Goal: Find specific page/section: Find specific page/section

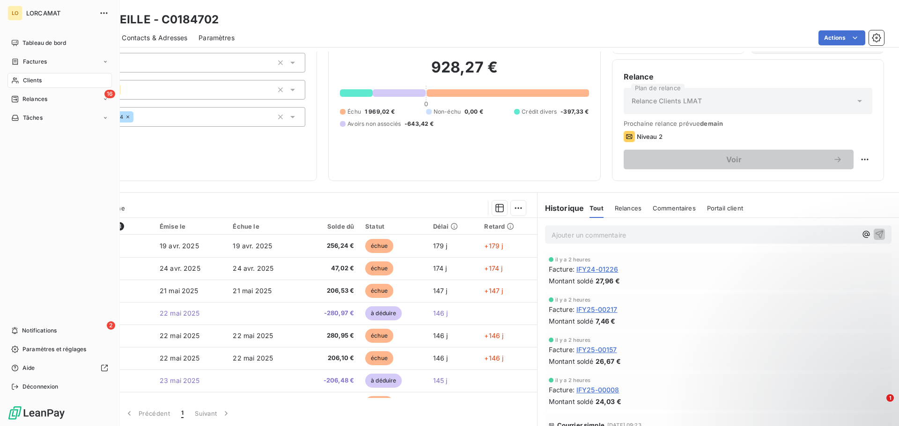
click at [36, 80] on span "Clients" at bounding box center [32, 80] width 19 height 8
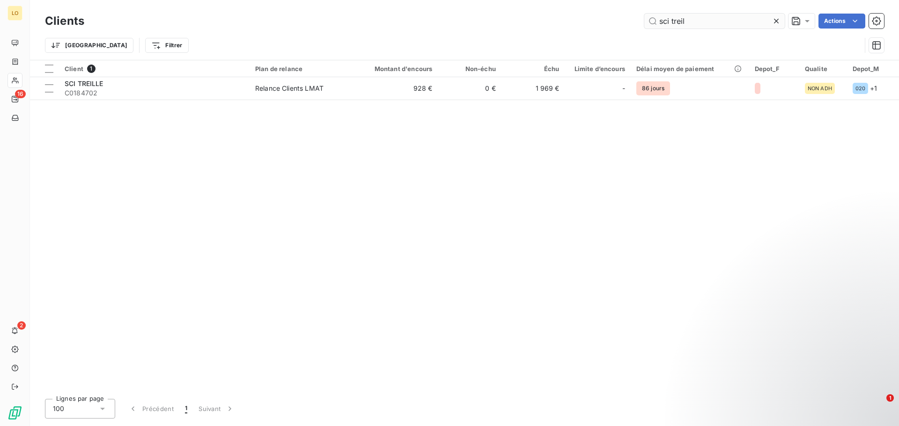
click at [690, 24] on input "sci treil" at bounding box center [714, 21] width 140 height 15
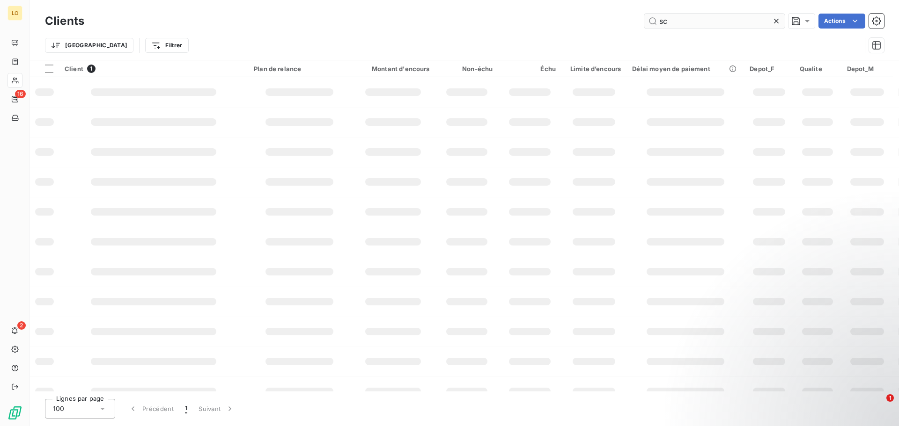
type input "s"
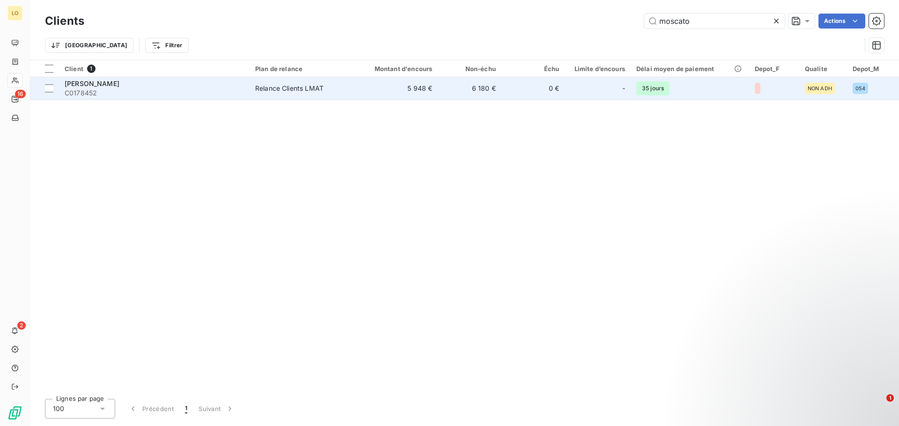
type input "moscato"
click at [157, 90] on span "C0178452" at bounding box center [154, 92] width 179 height 9
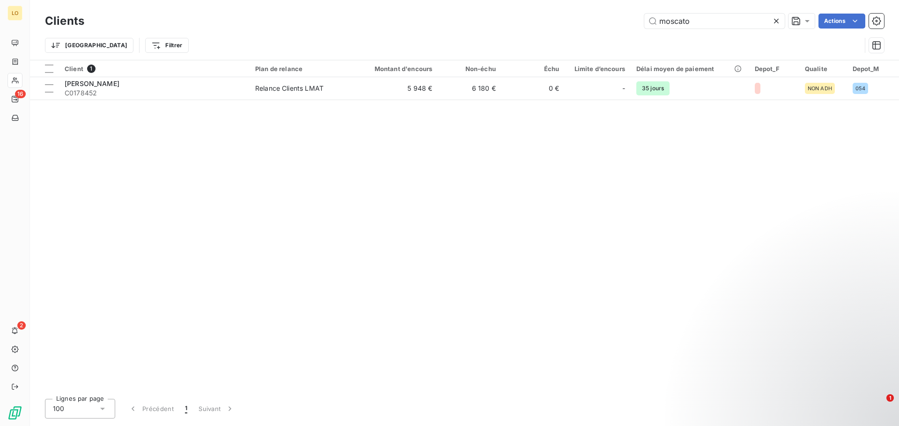
drag, startPoint x: 702, startPoint y: 24, endPoint x: 651, endPoint y: 35, distance: 51.7
click at [651, 35] on div "Clients moscato Actions Trier Filtrer" at bounding box center [464, 35] width 839 height 49
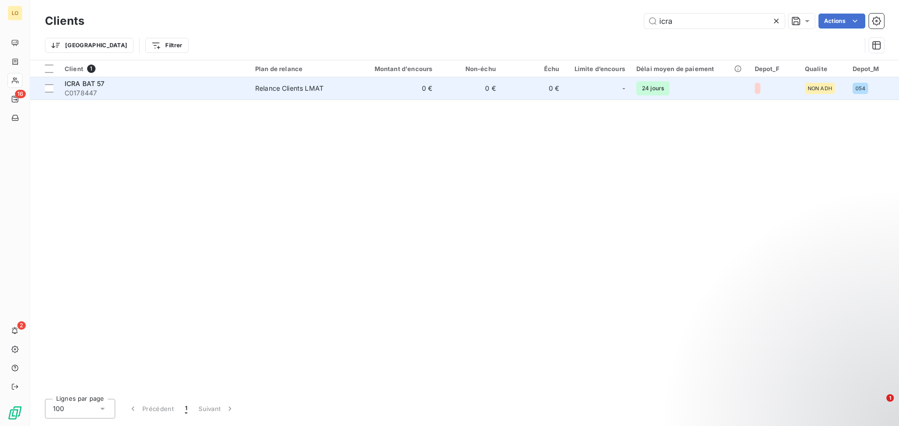
type input "icra"
click at [192, 95] on span "C0178447" at bounding box center [154, 92] width 179 height 9
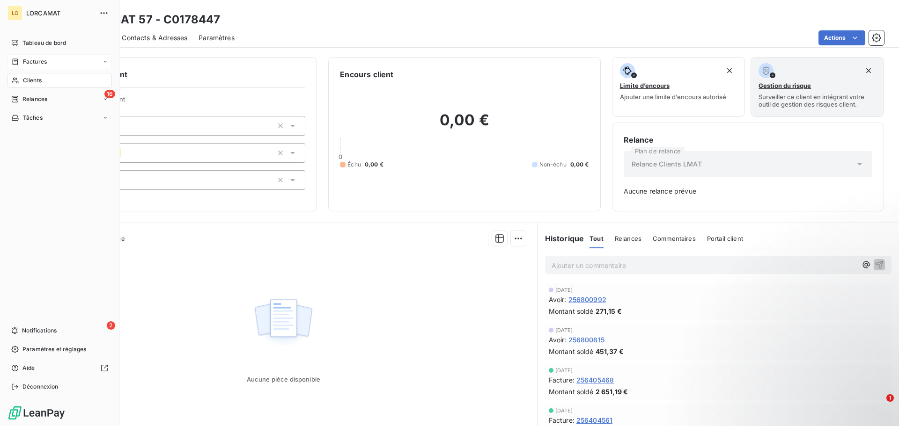
click at [38, 60] on span "Factures" at bounding box center [35, 62] width 24 height 8
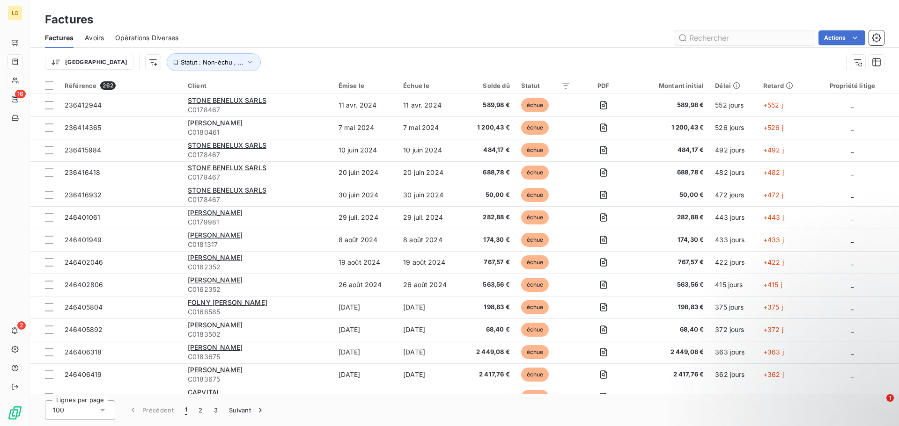
click at [706, 38] on input "text" at bounding box center [744, 37] width 140 height 15
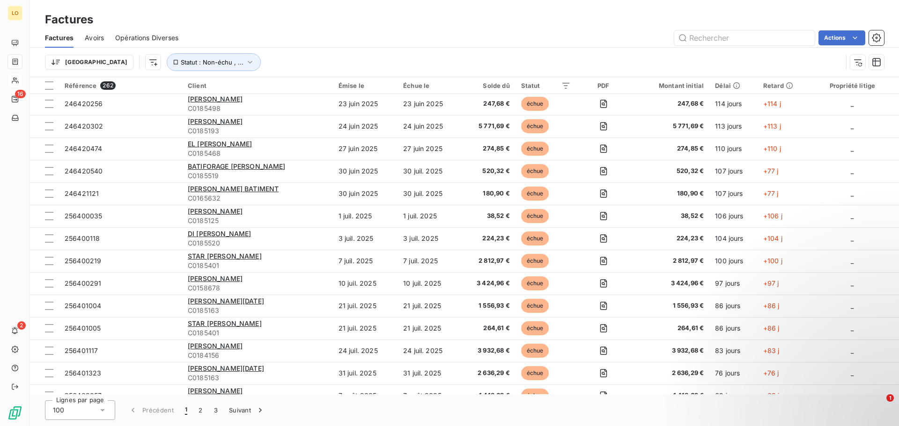
scroll to position [655, 0]
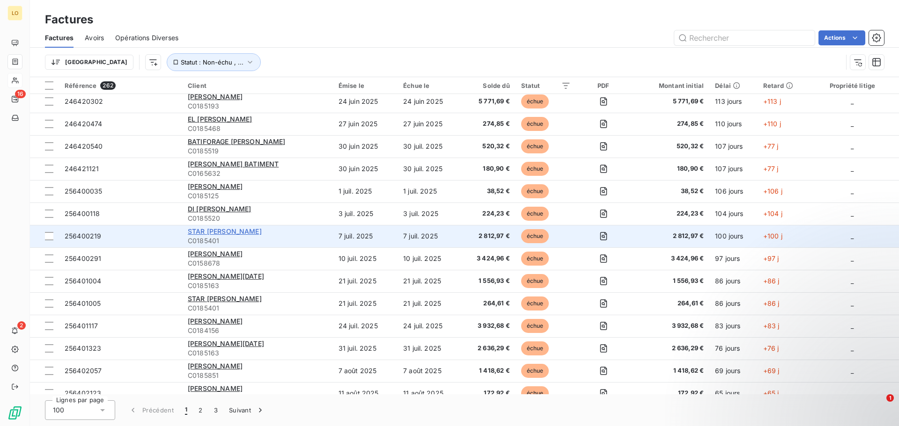
click at [215, 231] on span "STAR [PERSON_NAME]" at bounding box center [225, 231] width 74 height 8
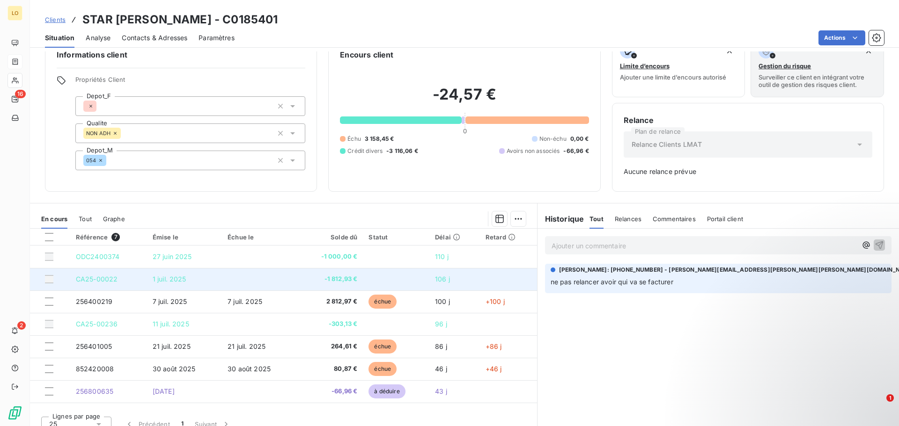
scroll to position [30, 0]
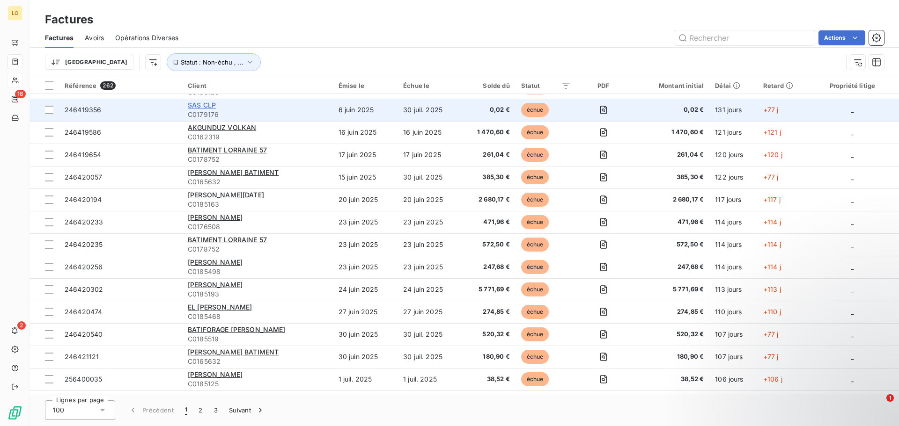
scroll to position [468, 0]
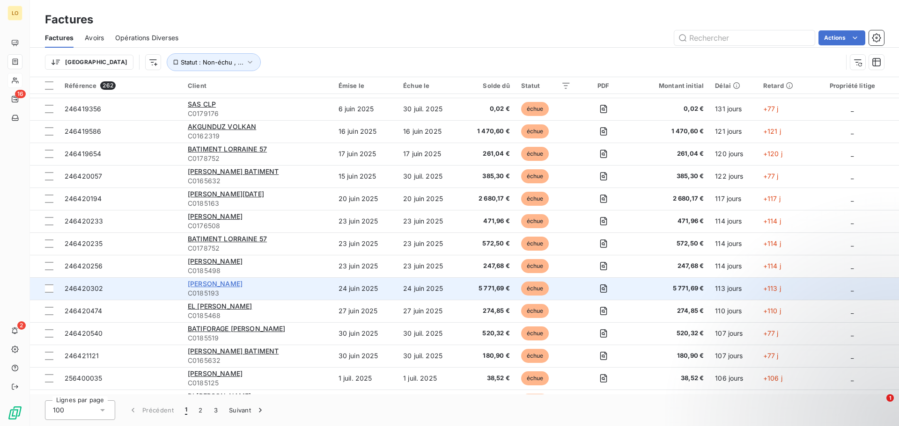
click at [215, 283] on span "[PERSON_NAME]" at bounding box center [215, 284] width 55 height 8
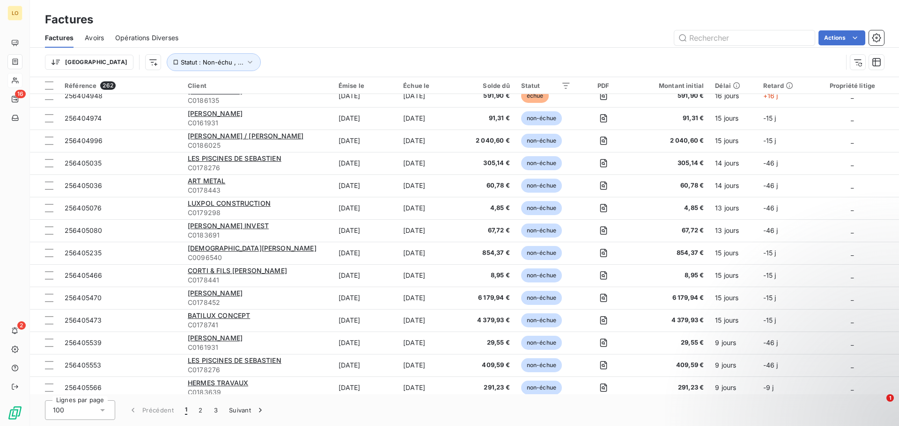
scroll to position [1946, 0]
